Goal: Task Accomplishment & Management: Manage account settings

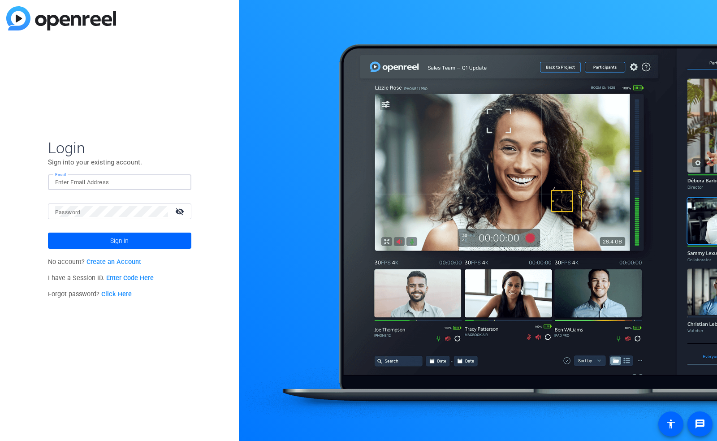
click at [123, 183] on input "Email" at bounding box center [119, 182] width 129 height 11
drag, startPoint x: 117, startPoint y: 184, endPoint x: 20, endPoint y: 198, distance: 98.3
click at [31, 190] on div "Login Sign into your existing account. Email [EMAIL_ADDRESS][DOMAIN_NAME] Passw…" at bounding box center [119, 220] width 239 height 441
type input "[EMAIL_ADDRESS][DOMAIN_NAME]"
click at [113, 240] on span "Sign in" at bounding box center [119, 241] width 18 height 22
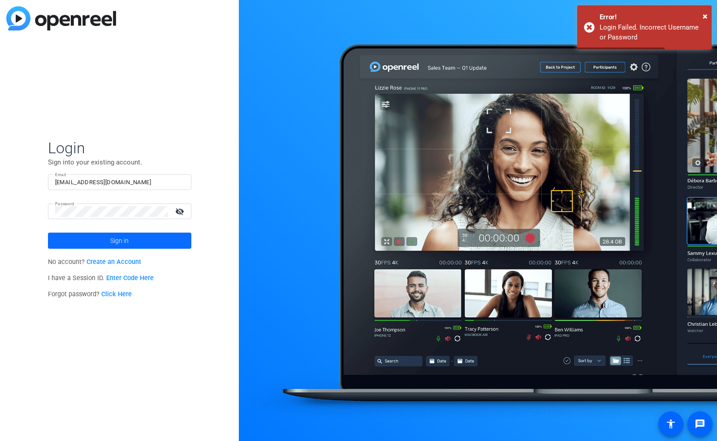
click at [113, 241] on span "Sign in" at bounding box center [119, 241] width 18 height 22
click at [113, 242] on span "Sign in" at bounding box center [119, 241] width 18 height 22
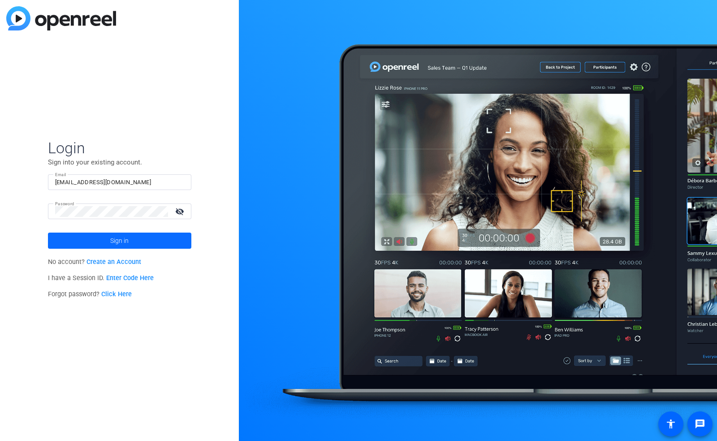
click at [113, 242] on span "Sign in" at bounding box center [119, 241] width 18 height 22
